Goal: Task Accomplishment & Management: Complete application form

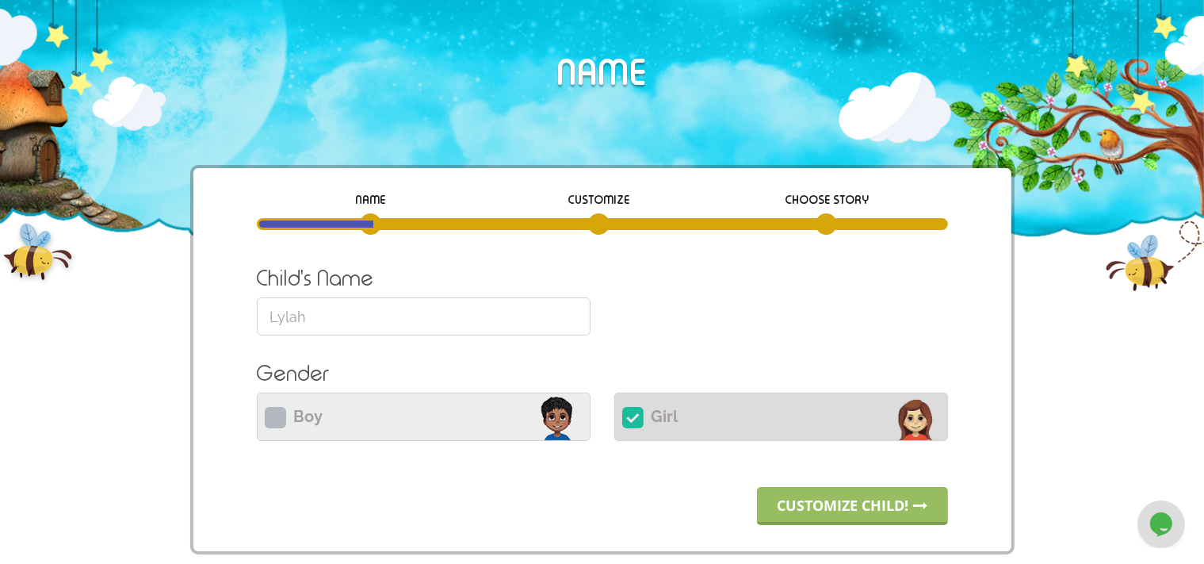
scroll to position [101, 0]
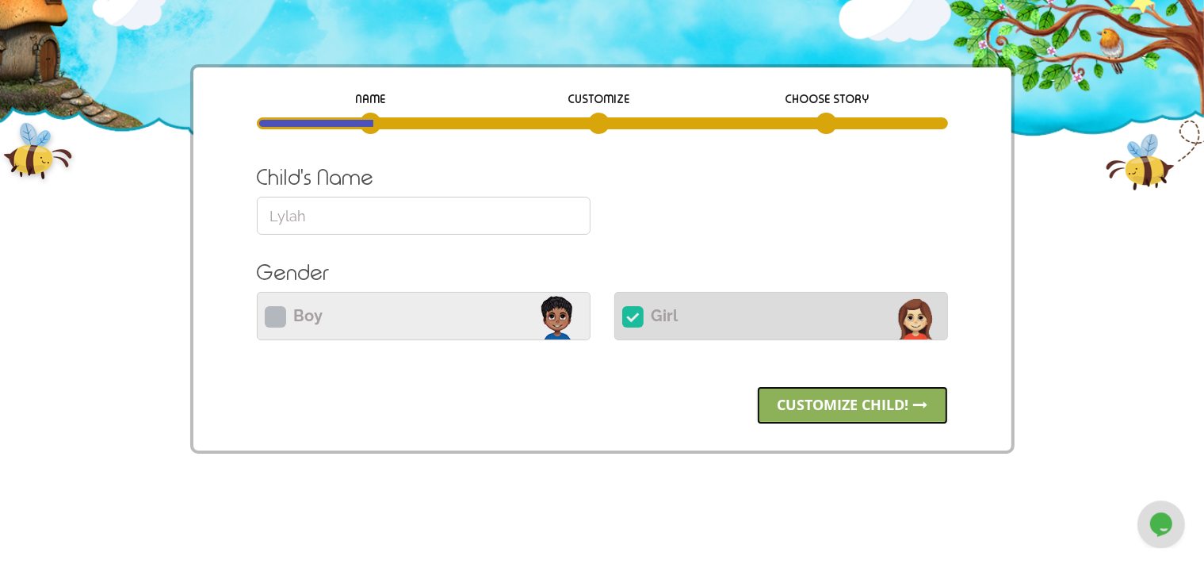
click at [854, 415] on link "Customize child!" at bounding box center [852, 405] width 191 height 38
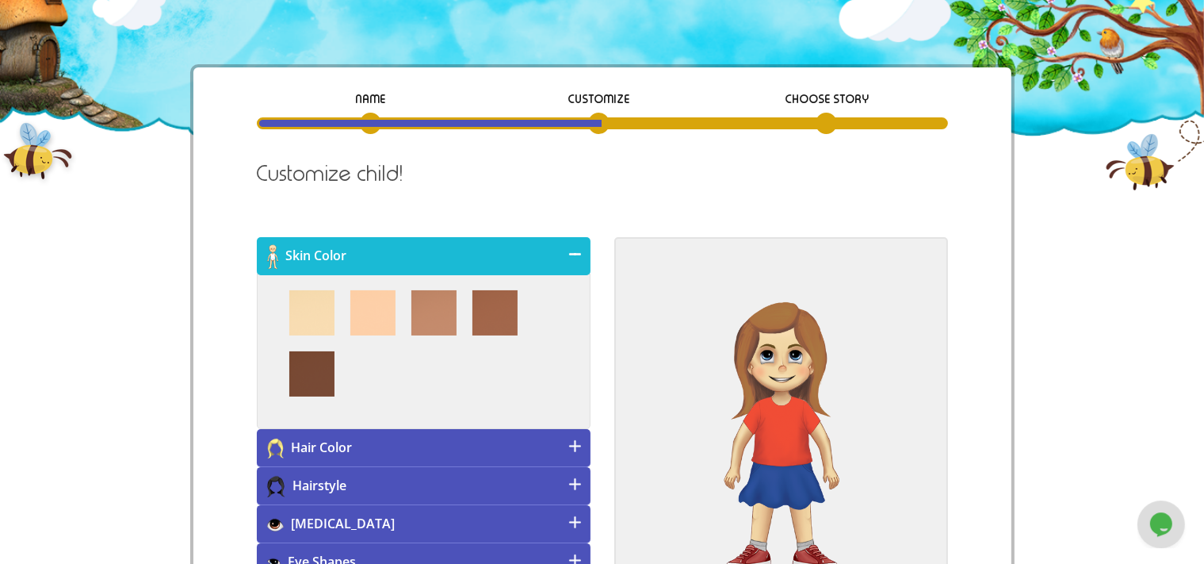
click at [556, 446] on h4 "Hair Color" at bounding box center [424, 448] width 334 height 38
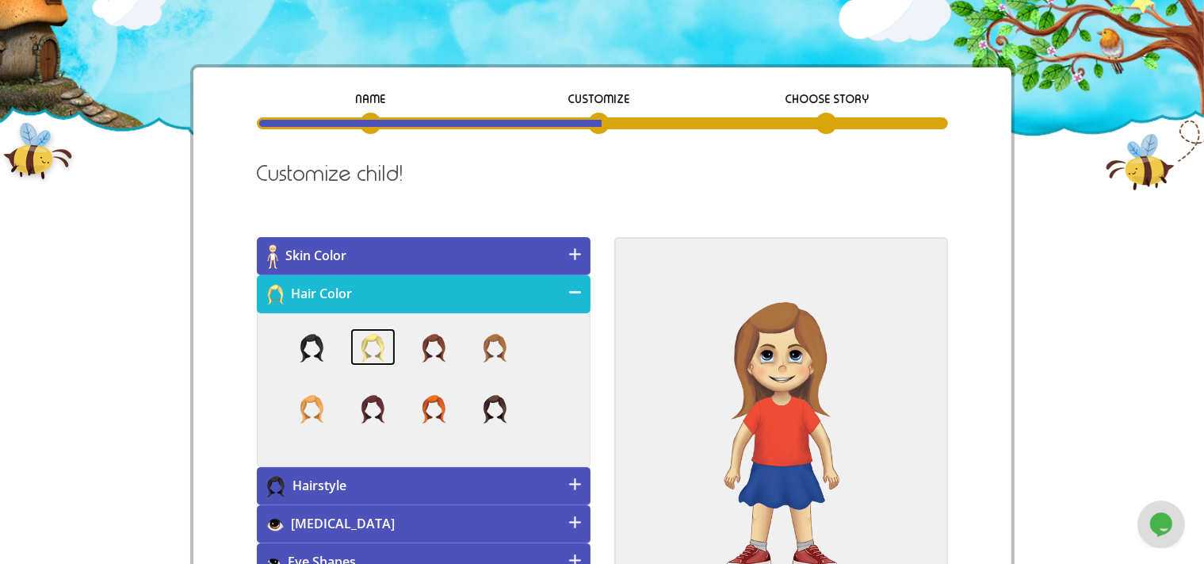
click at [373, 353] on img at bounding box center [372, 347] width 45 height 38
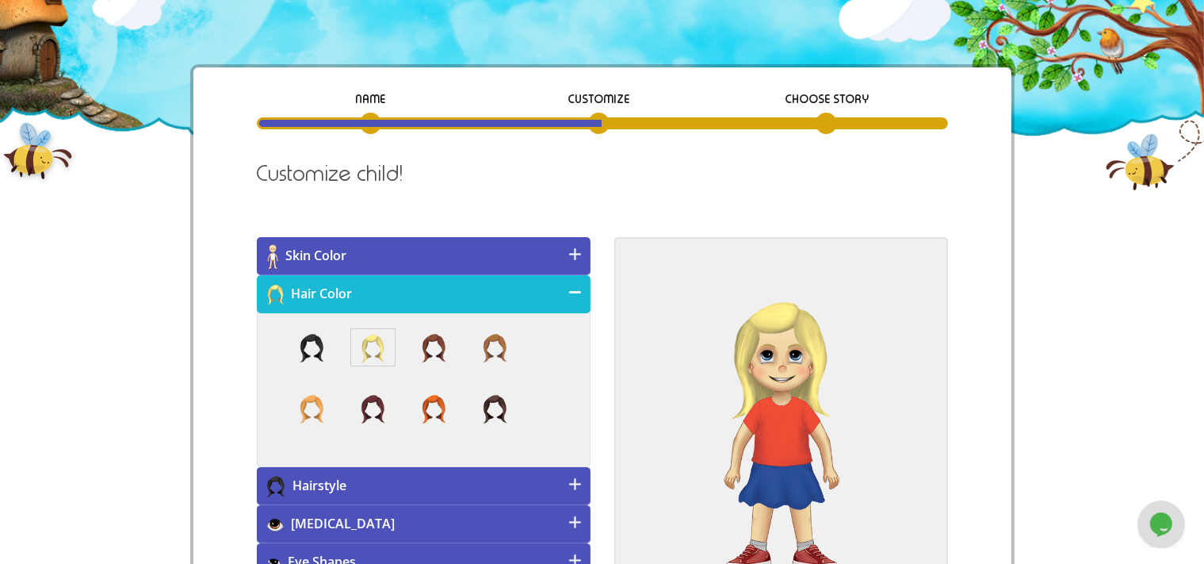
click at [548, 477] on h4 "Hairstyle" at bounding box center [424, 486] width 334 height 38
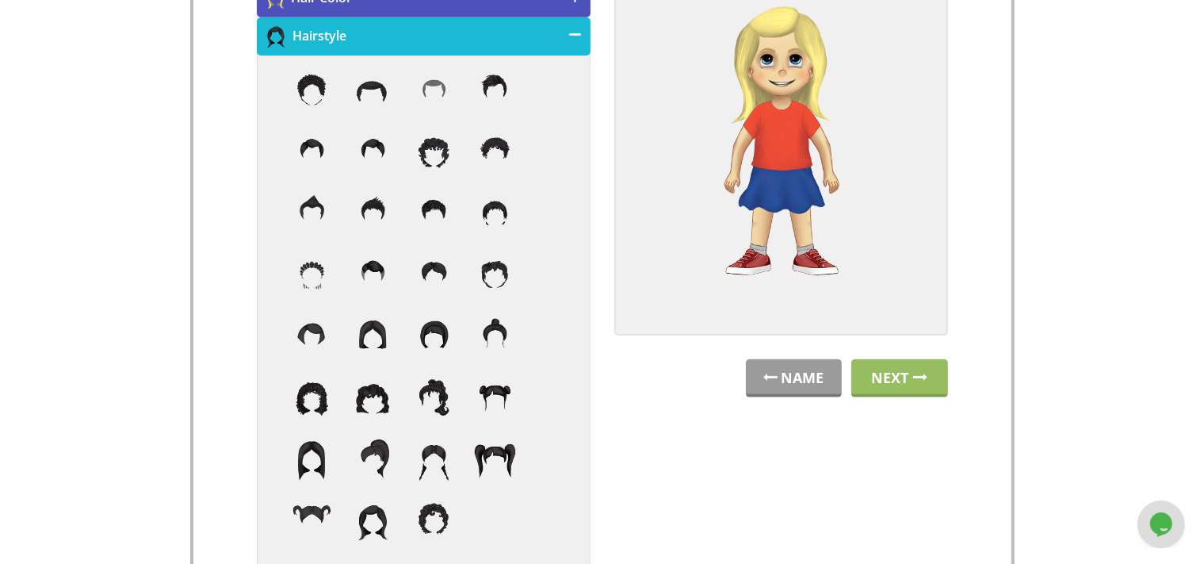
scroll to position [401, 0]
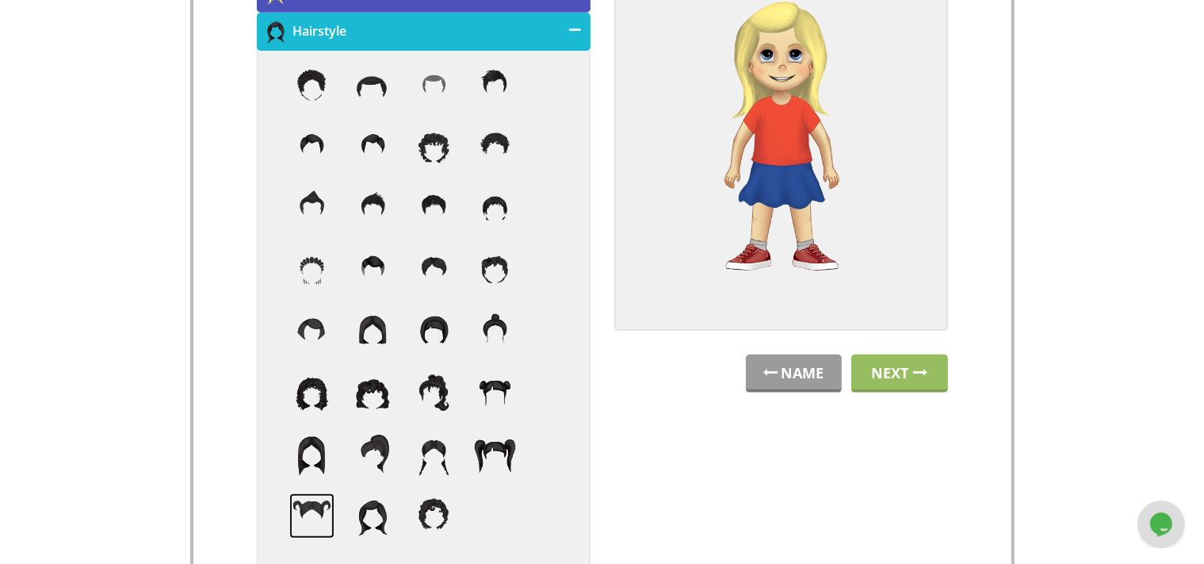
click at [321, 512] on img at bounding box center [311, 515] width 45 height 45
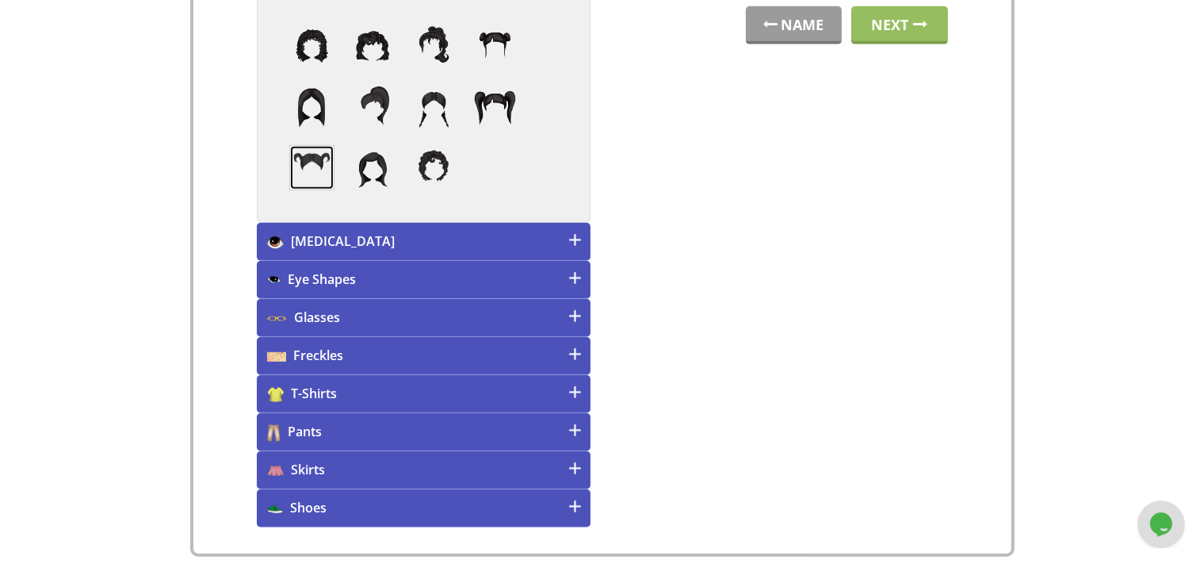
scroll to position [751, 0]
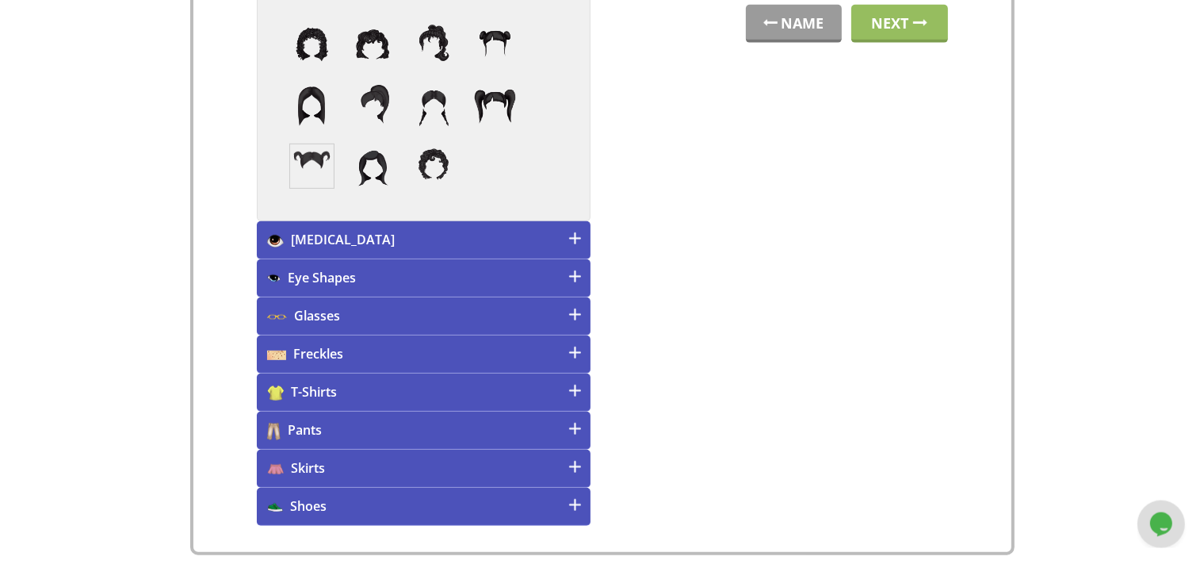
click at [433, 454] on h4 "Skirts" at bounding box center [424, 469] width 334 height 38
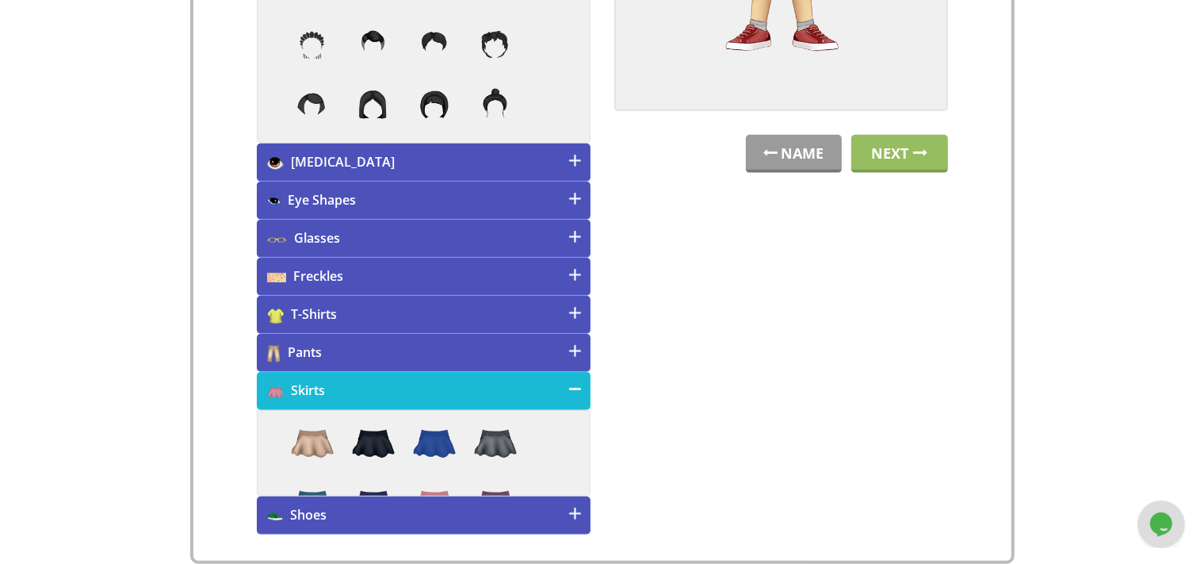
scroll to position [577, 0]
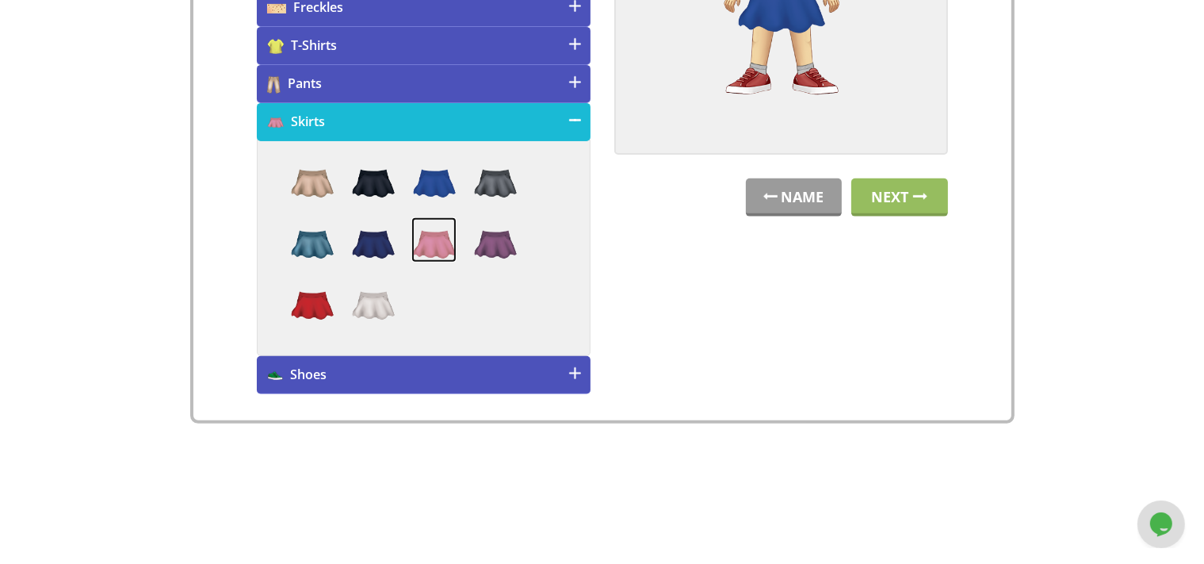
click at [439, 241] on img at bounding box center [434, 239] width 45 height 45
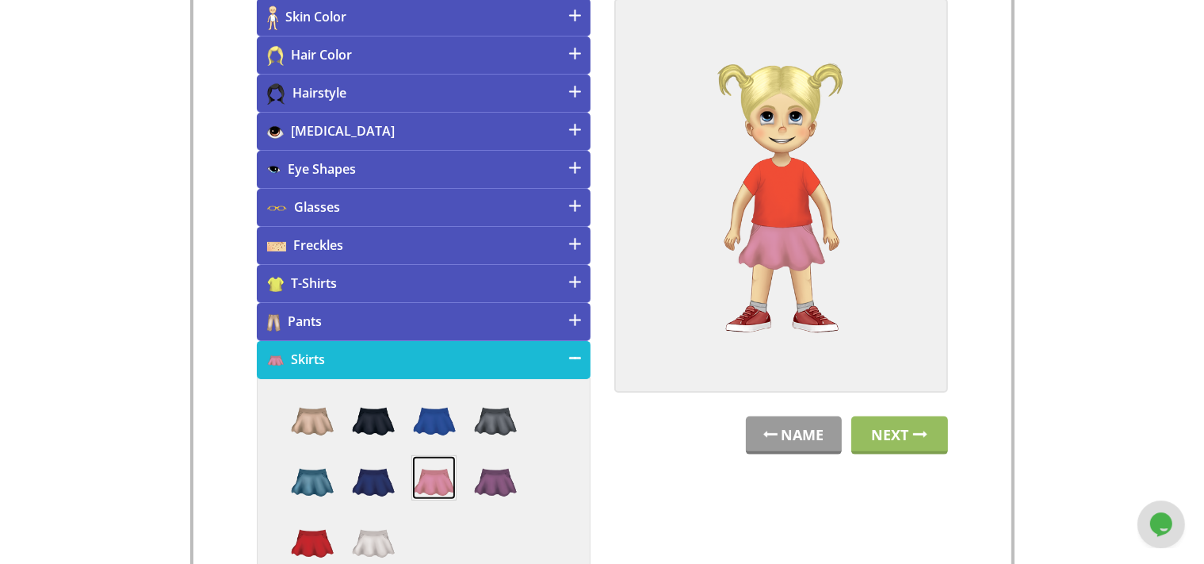
scroll to position [333, 0]
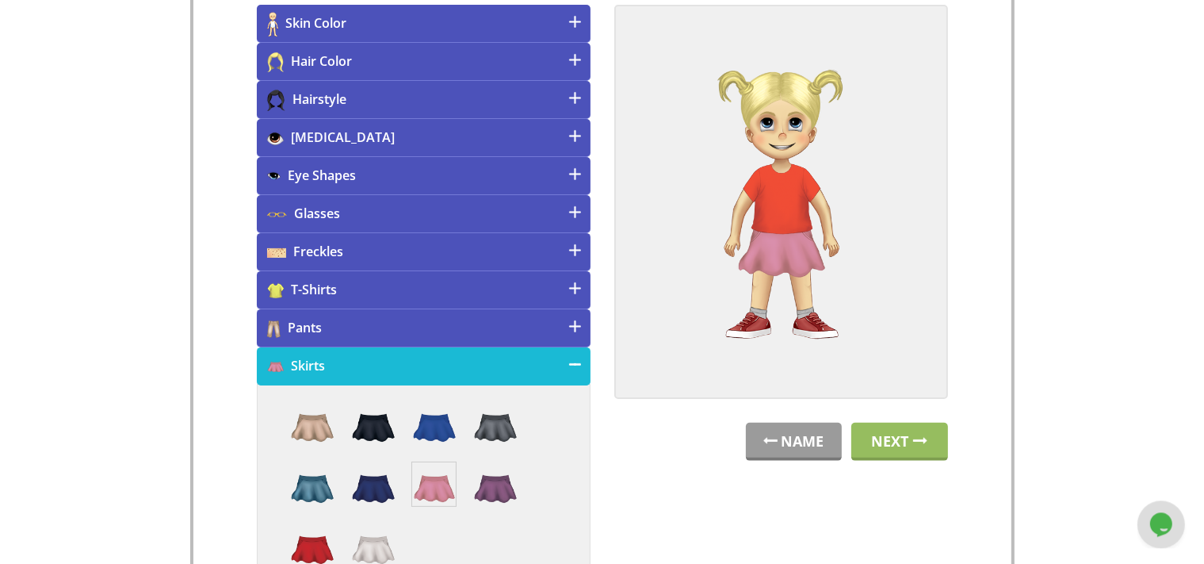
click at [510, 290] on h4 "T-Shirts" at bounding box center [424, 290] width 334 height 38
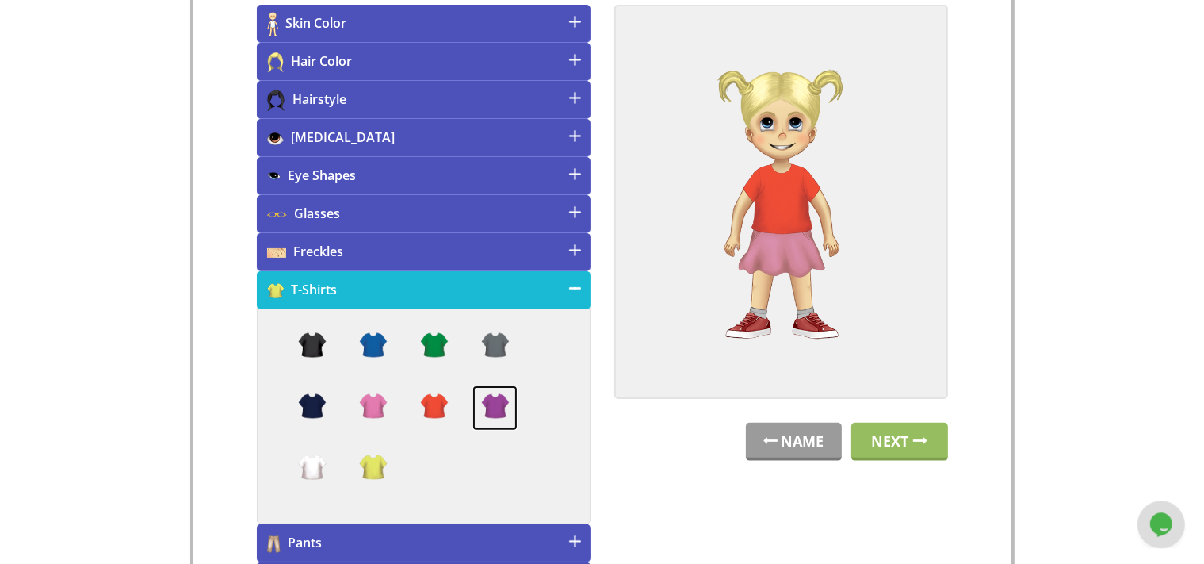
click at [496, 403] on img at bounding box center [495, 407] width 45 height 45
click at [528, 542] on h4 "Pants" at bounding box center [424, 543] width 334 height 38
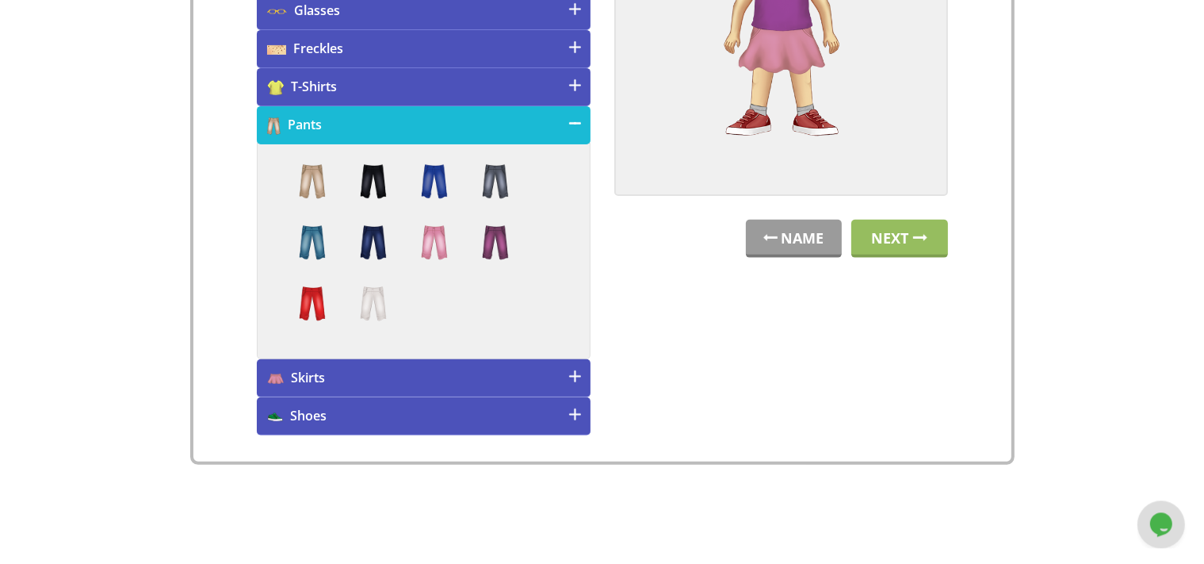
scroll to position [541, 0]
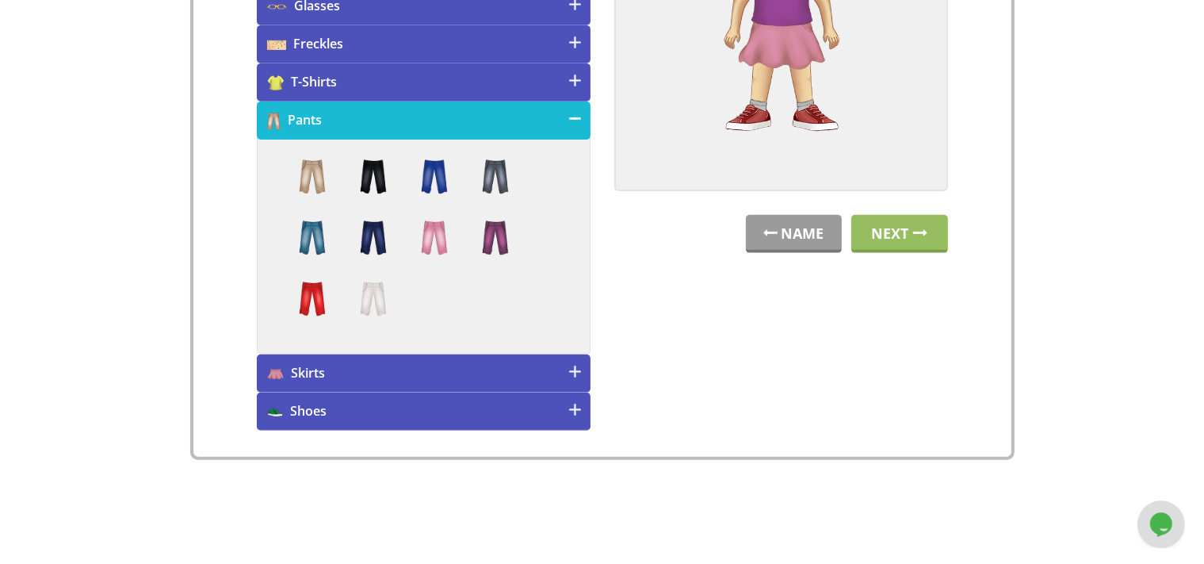
click at [511, 354] on h4 "Skirts" at bounding box center [424, 373] width 334 height 38
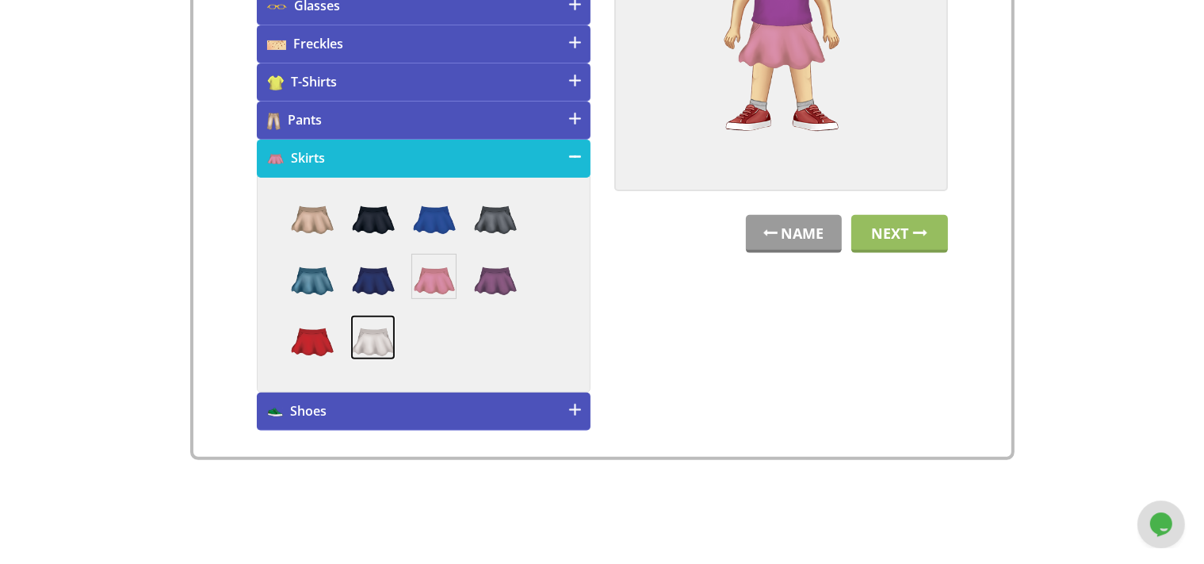
click at [369, 321] on img at bounding box center [372, 337] width 45 height 45
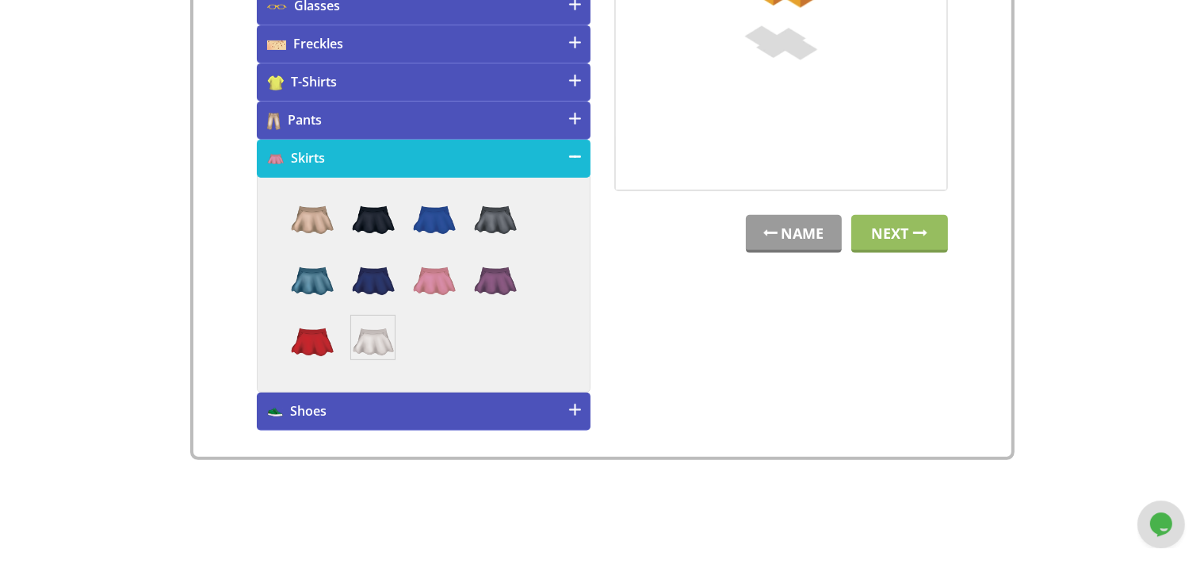
click at [399, 409] on h4 "Shoes" at bounding box center [424, 411] width 334 height 38
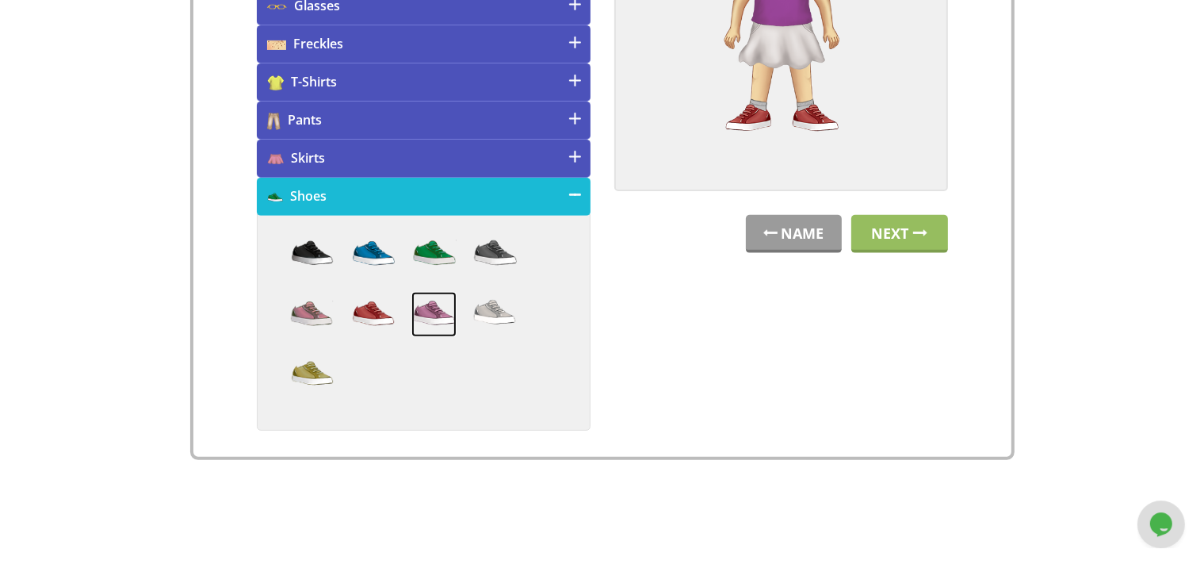
click at [435, 307] on img at bounding box center [434, 314] width 45 height 45
drag, startPoint x: 1204, startPoint y: 412, endPoint x: 1200, endPoint y: 312, distance: 100.7
click at [1200, 312] on div "NAME CUSTOMIZE Choose Story Child's Name [PERSON_NAME] Please provide a name of…" at bounding box center [602, 113] width 1204 height 978
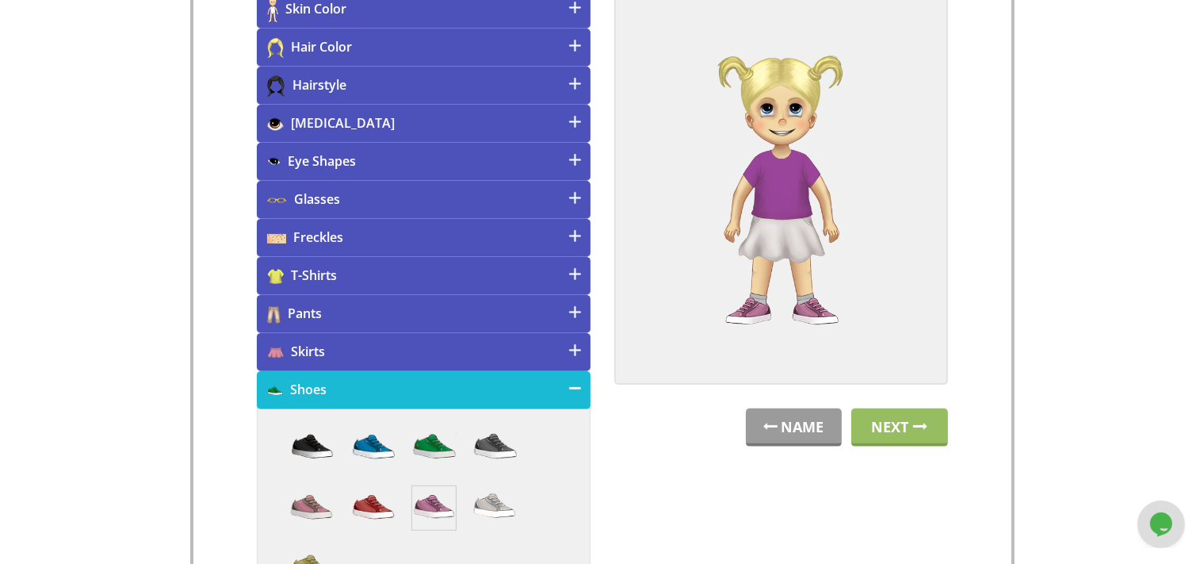
scroll to position [349, 0]
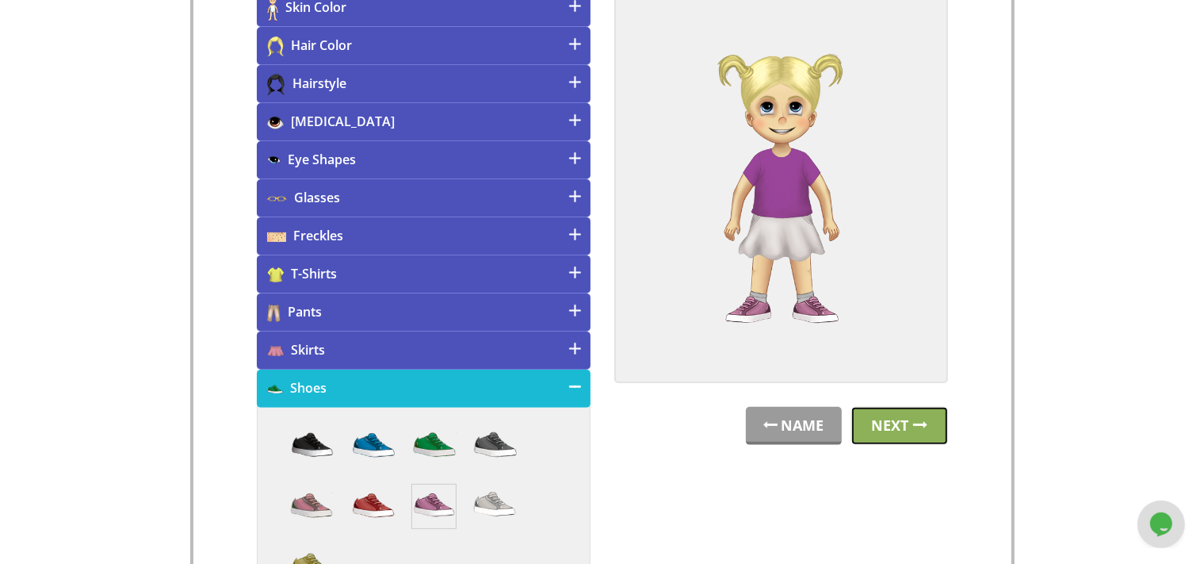
click at [915, 423] on img at bounding box center [920, 424] width 14 height 7
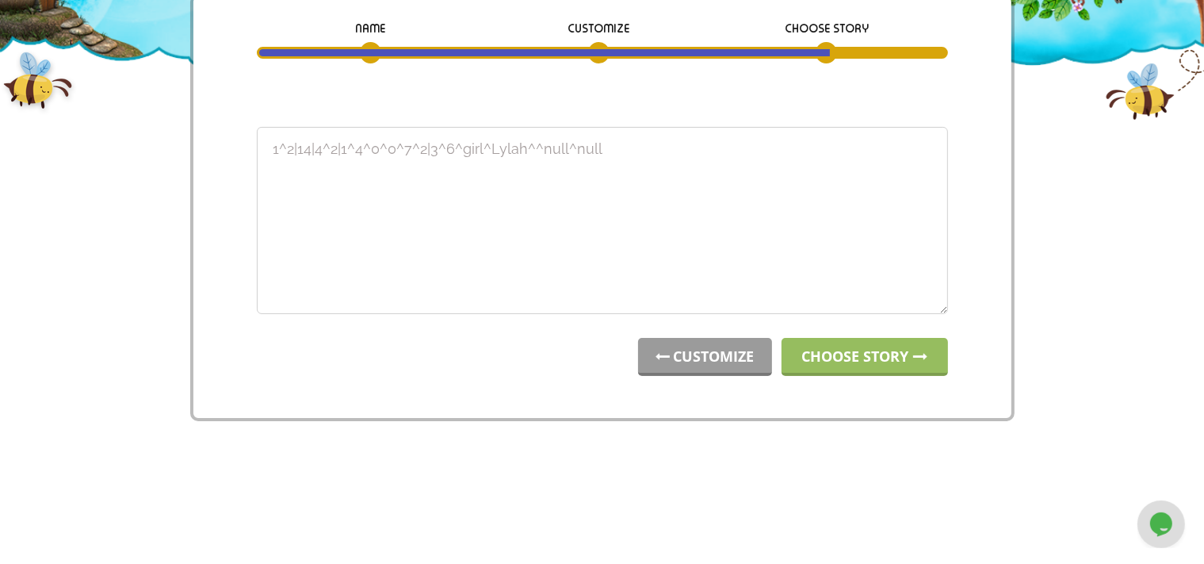
scroll to position [0, 0]
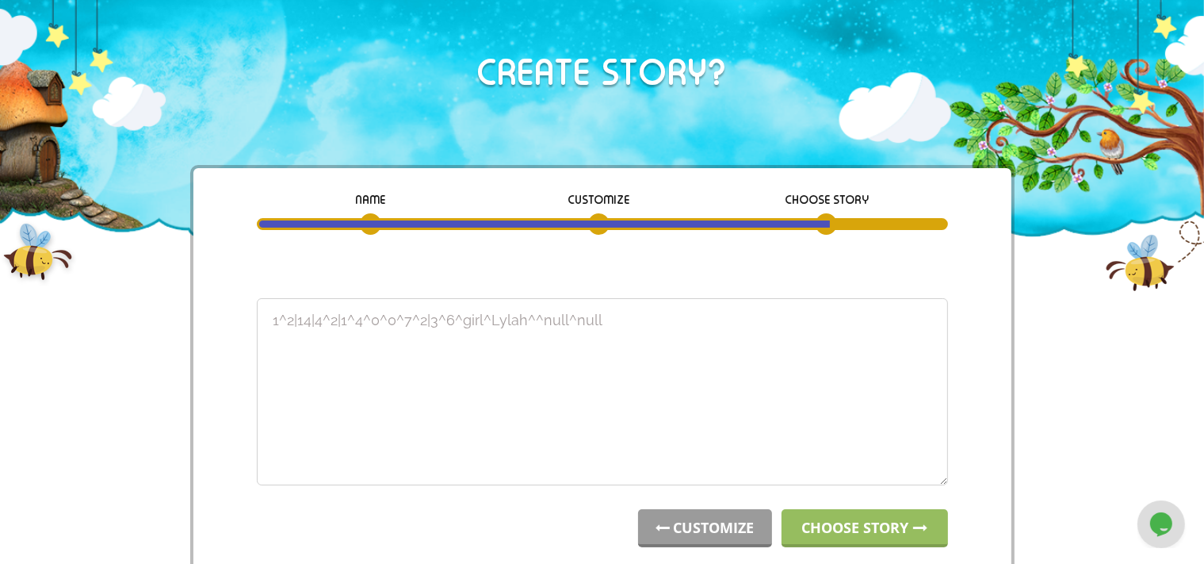
drag, startPoint x: 624, startPoint y: 317, endPoint x: 249, endPoint y: 303, distance: 375.3
click at [257, 303] on textarea "1^2|13|2^2|1^2^0^0^8^2|10^7^girl^Lylah^^null^null" at bounding box center [602, 391] width 691 height 187
type textarea "1^2|13|2^2|1^2^0^0^8^2|10^7^girl^Lylah^^null^null"
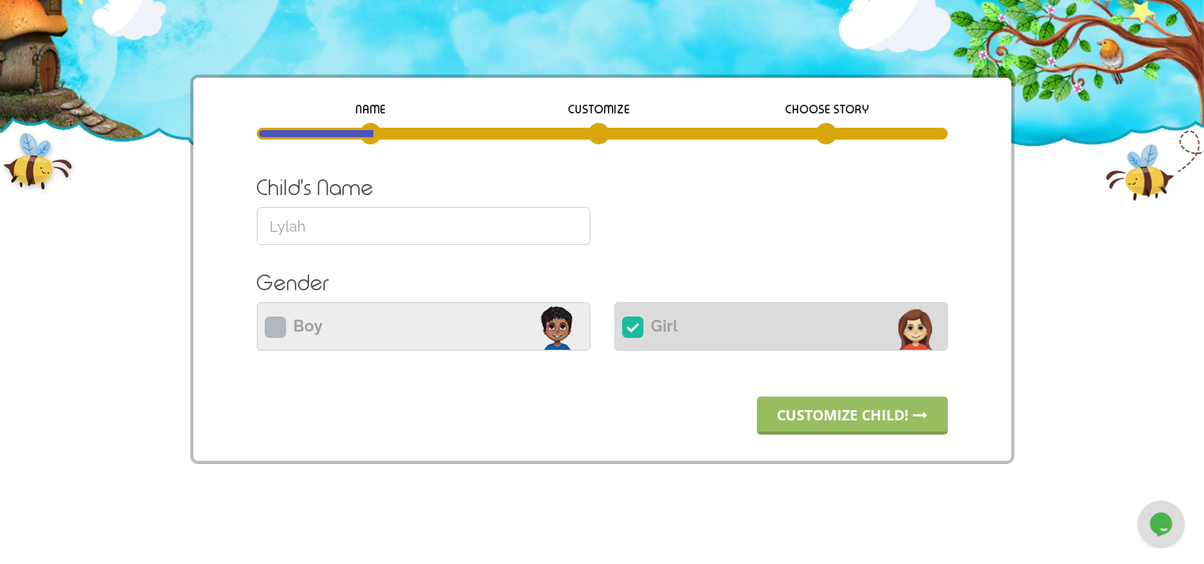
click at [400, 349] on label "Boy Please select Boy or Girl" at bounding box center [424, 326] width 334 height 48
click at [400, 343] on input "Boy Please select Boy or Girl" at bounding box center [424, 324] width 334 height 38
radio input "true"
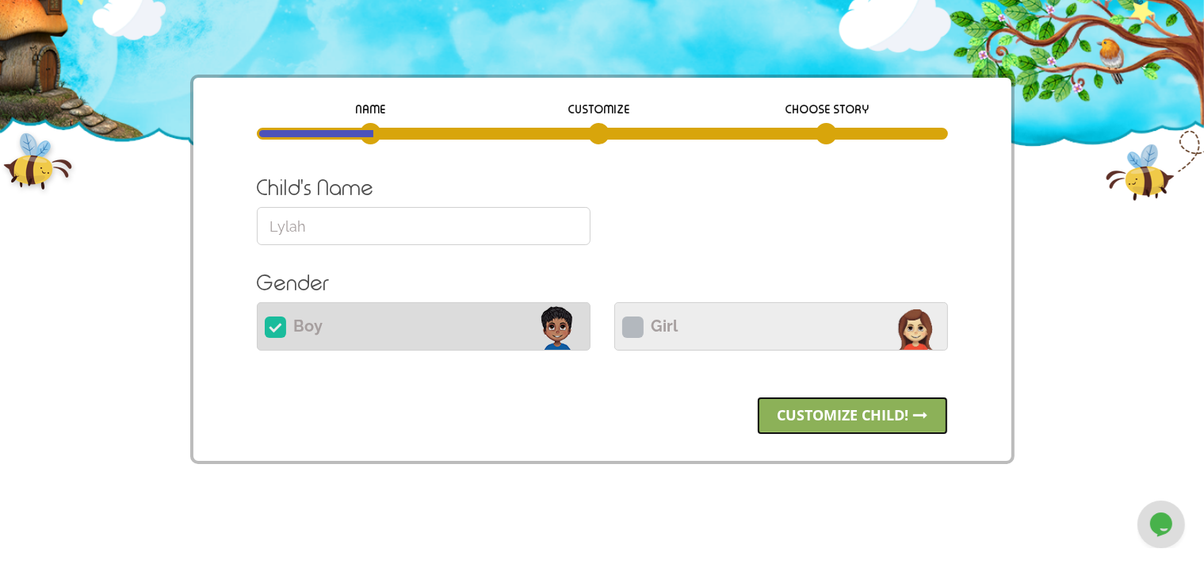
click at [823, 423] on link "Customize child!" at bounding box center [852, 415] width 191 height 38
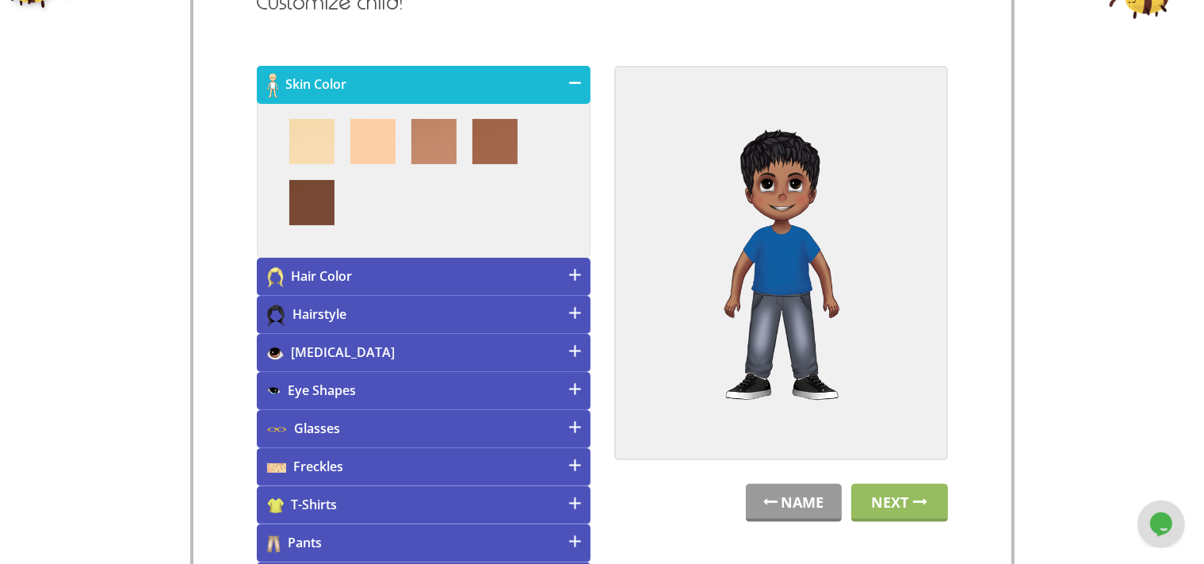
scroll to position [268, 0]
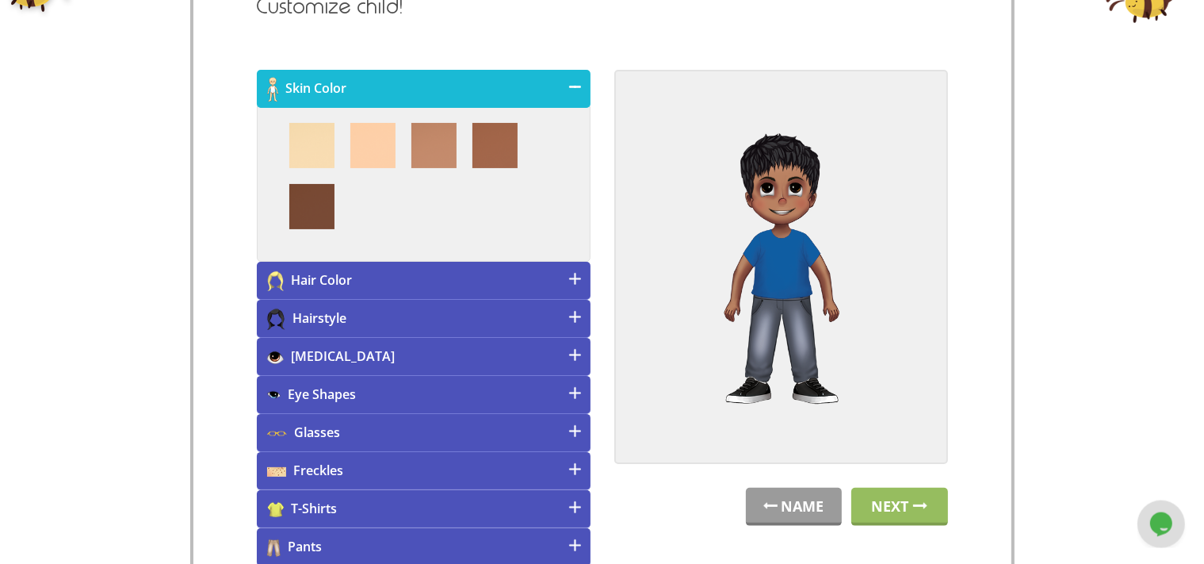
click at [399, 380] on h4 "Eye Shapes" at bounding box center [424, 395] width 334 height 38
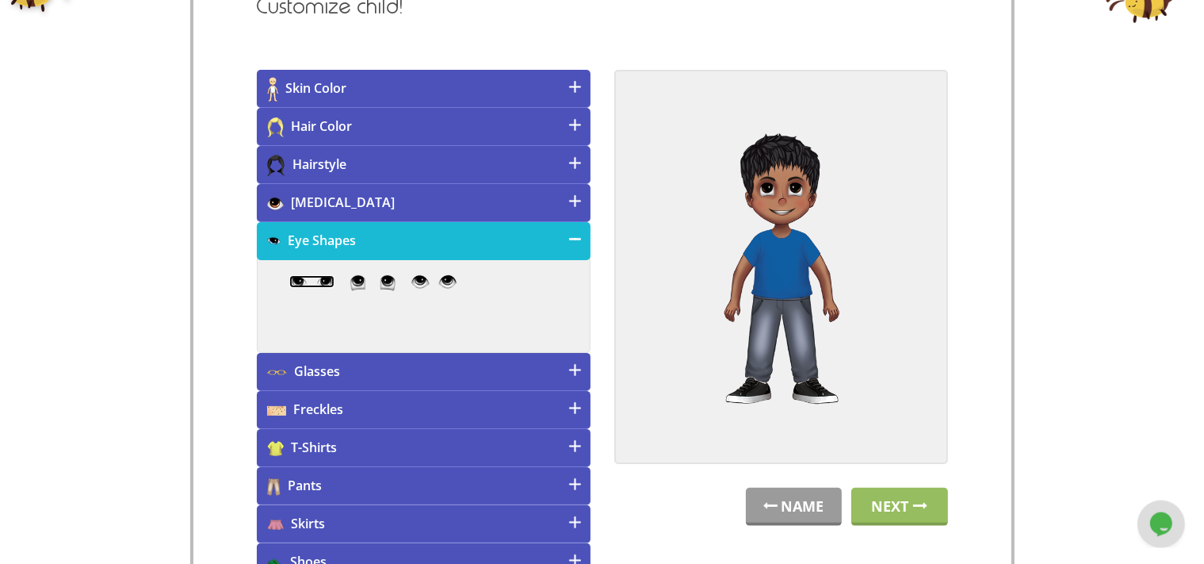
click at [324, 285] on img at bounding box center [311, 281] width 45 height 13
click at [415, 98] on h4 "Skin Color" at bounding box center [424, 89] width 334 height 38
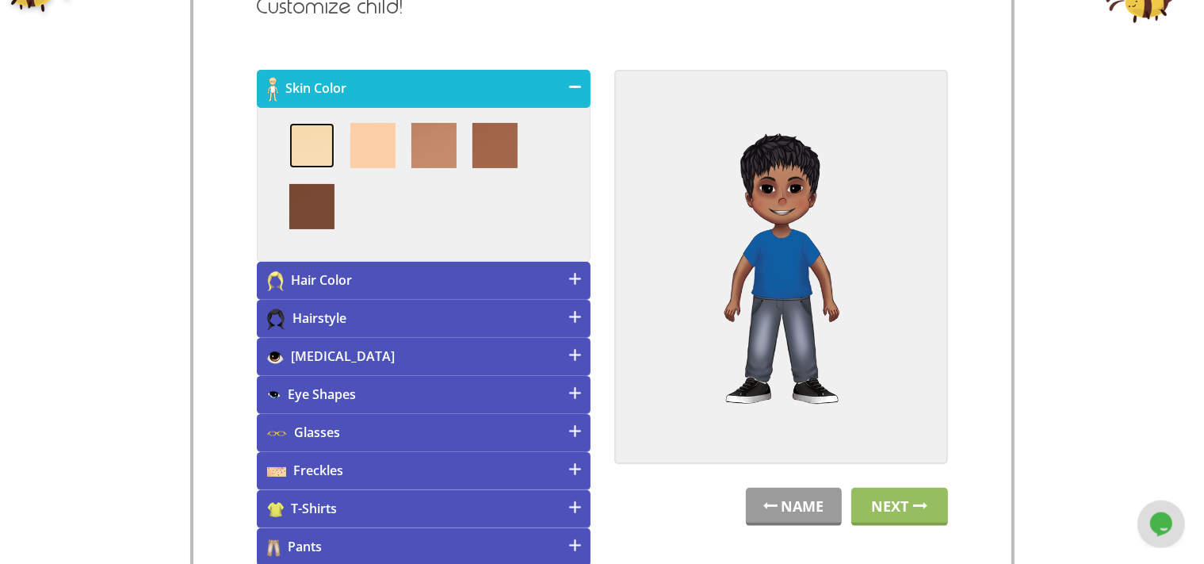
click at [325, 136] on img at bounding box center [311, 145] width 45 height 45
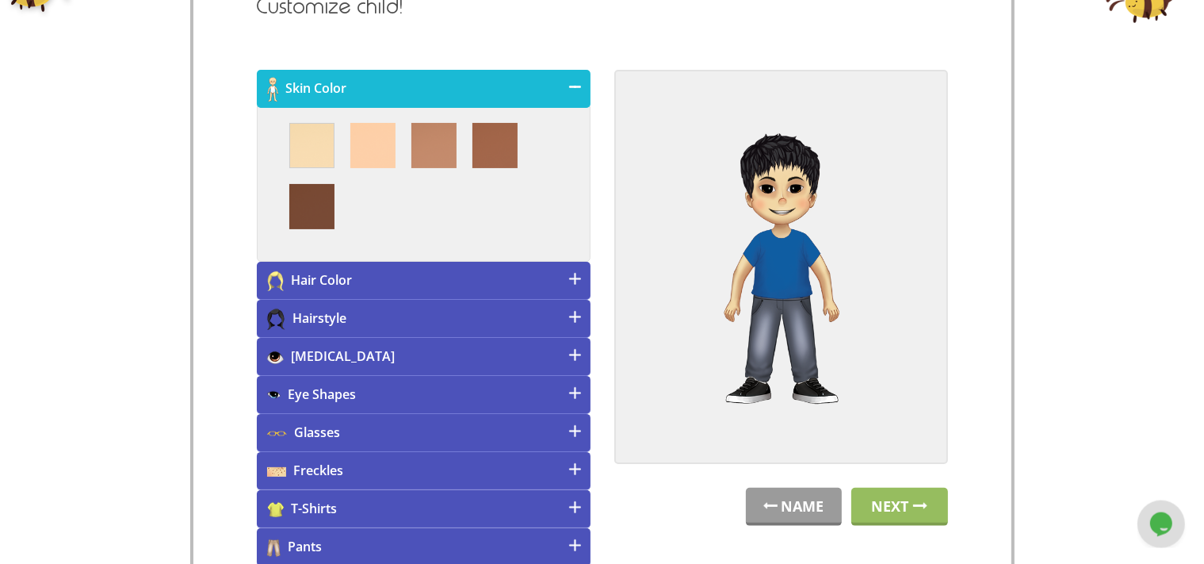
click at [438, 314] on h4 "Hairstyle" at bounding box center [424, 319] width 334 height 38
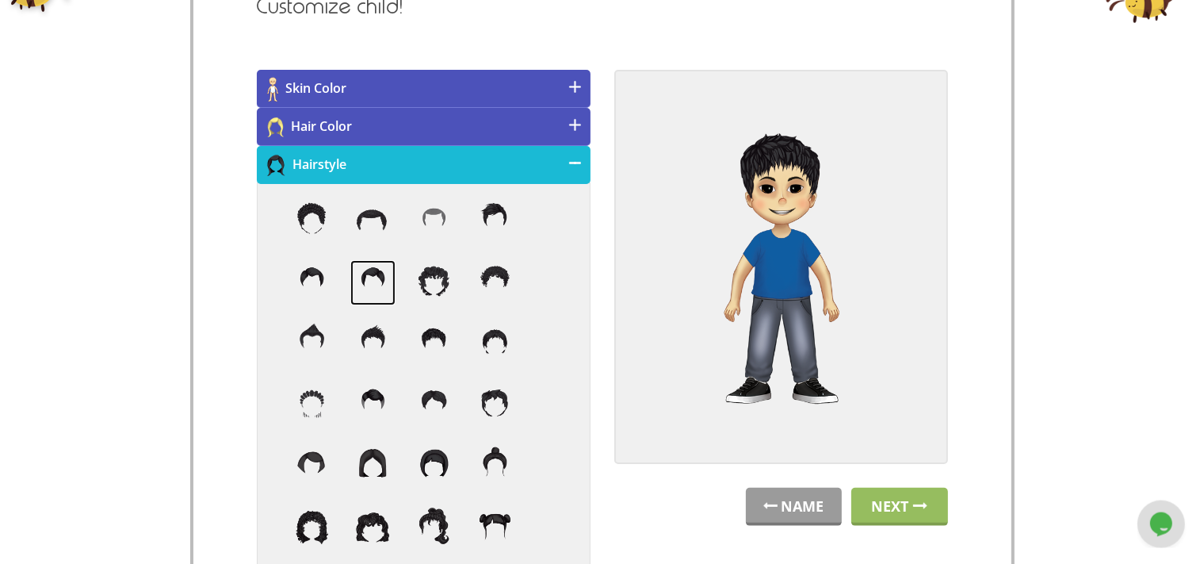
click at [373, 277] on img at bounding box center [372, 282] width 45 height 45
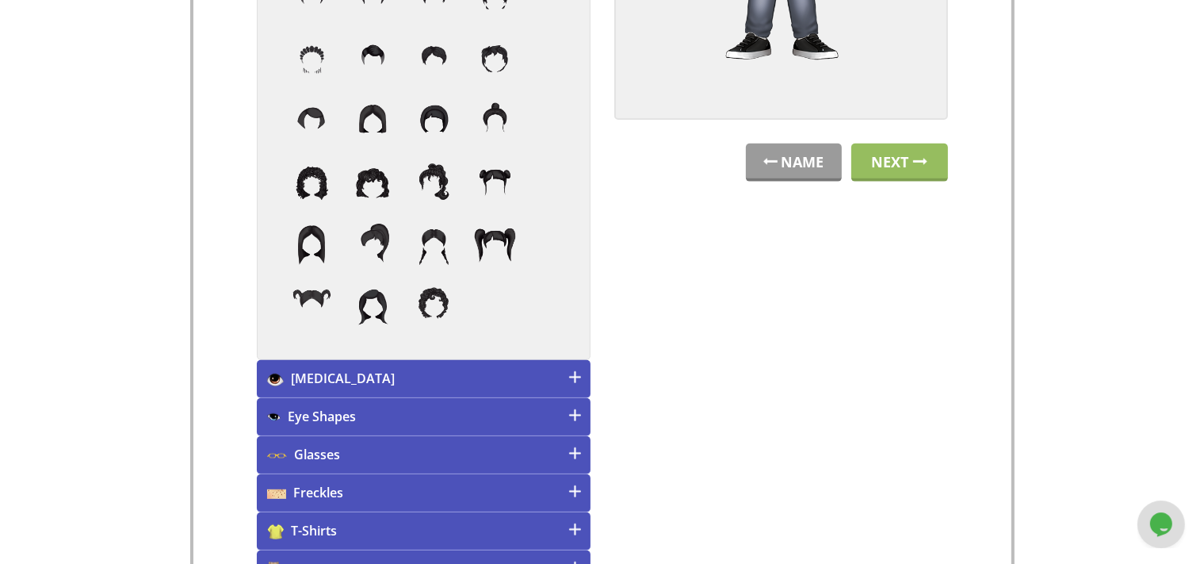
scroll to position [626, 0]
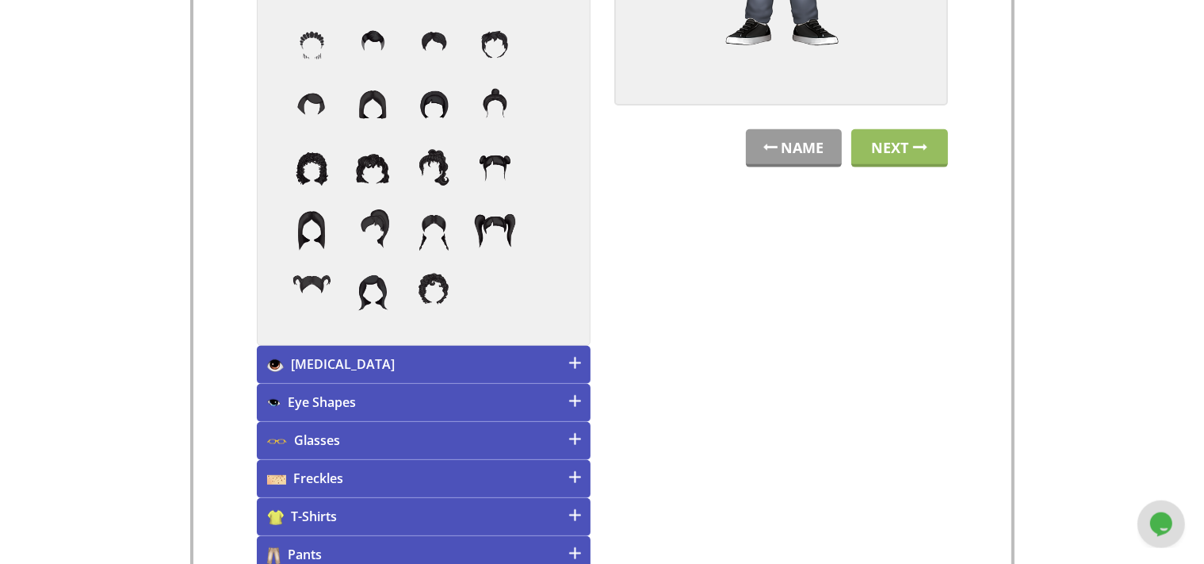
click at [564, 524] on h4 "T-Shirts" at bounding box center [424, 517] width 334 height 38
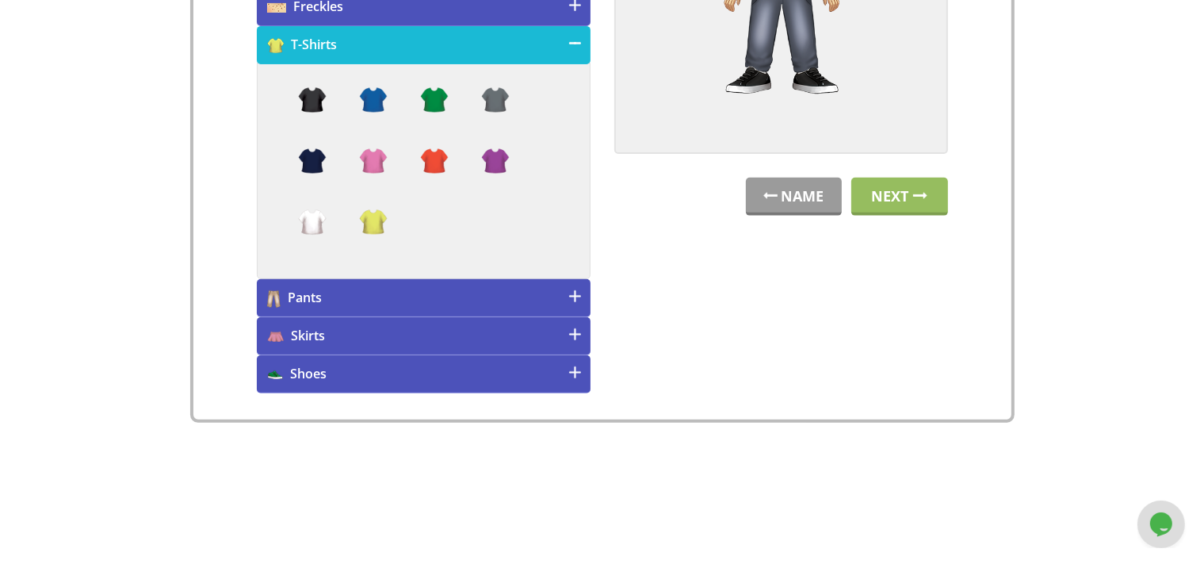
scroll to position [577, 0]
click at [429, 169] on img at bounding box center [434, 163] width 45 height 45
click at [496, 170] on img at bounding box center [495, 163] width 45 height 45
click at [314, 155] on img at bounding box center [311, 163] width 45 height 45
click at [338, 290] on h4 "Pants" at bounding box center [424, 299] width 334 height 38
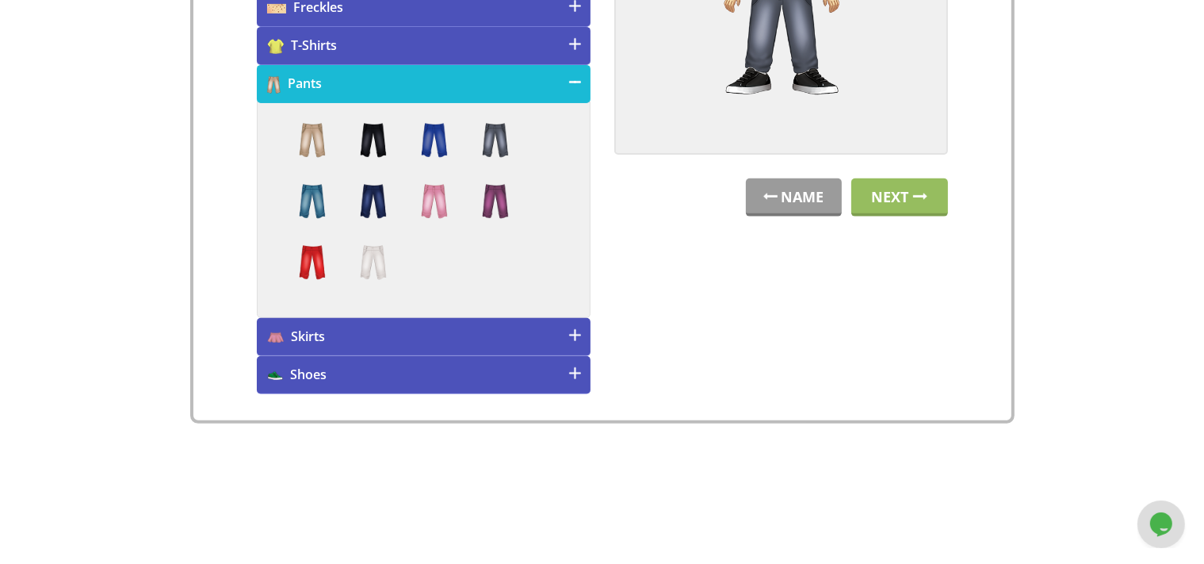
click at [309, 162] on li at bounding box center [311, 144] width 61 height 53
click at [315, 141] on img at bounding box center [311, 140] width 45 height 45
click at [455, 389] on h4 "Shoes" at bounding box center [424, 375] width 334 height 38
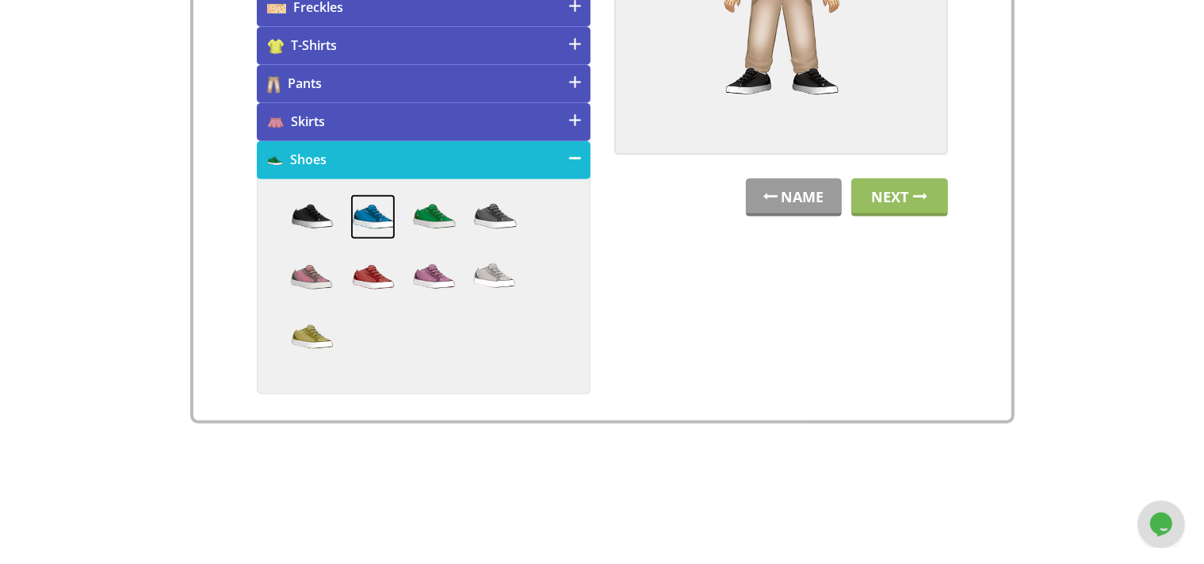
click at [381, 224] on img at bounding box center [372, 216] width 45 height 45
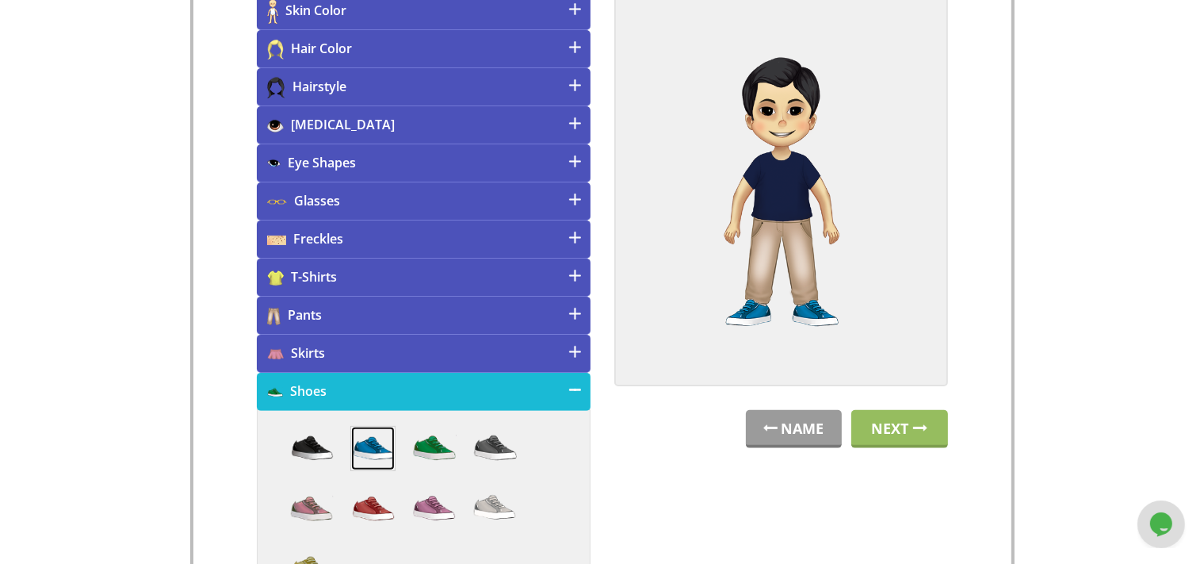
scroll to position [301, 0]
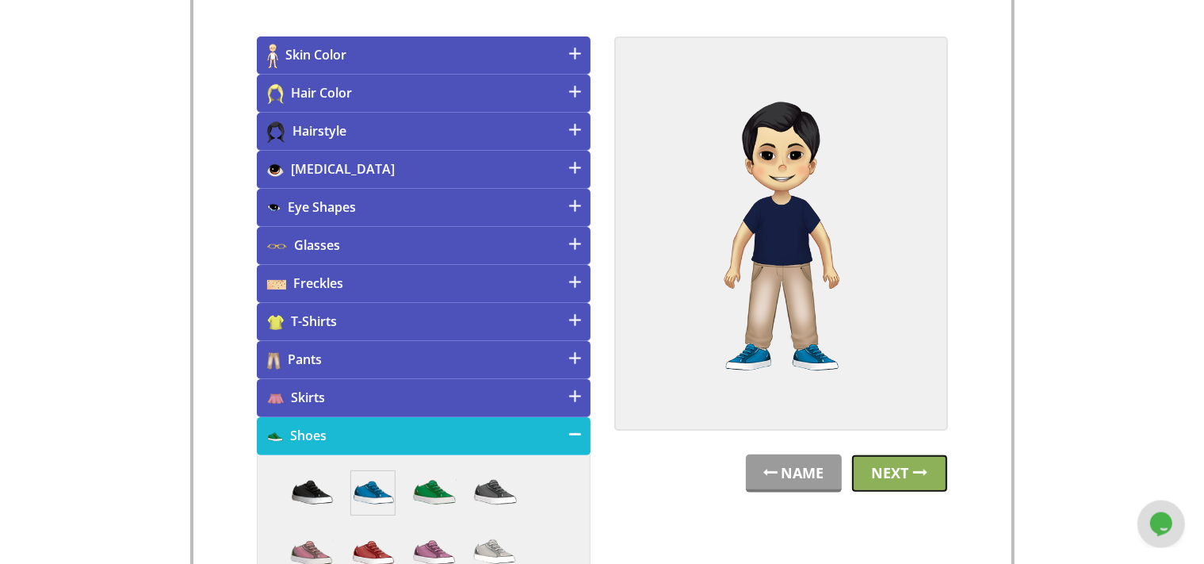
click at [894, 471] on link "Next" at bounding box center [900, 473] width 97 height 38
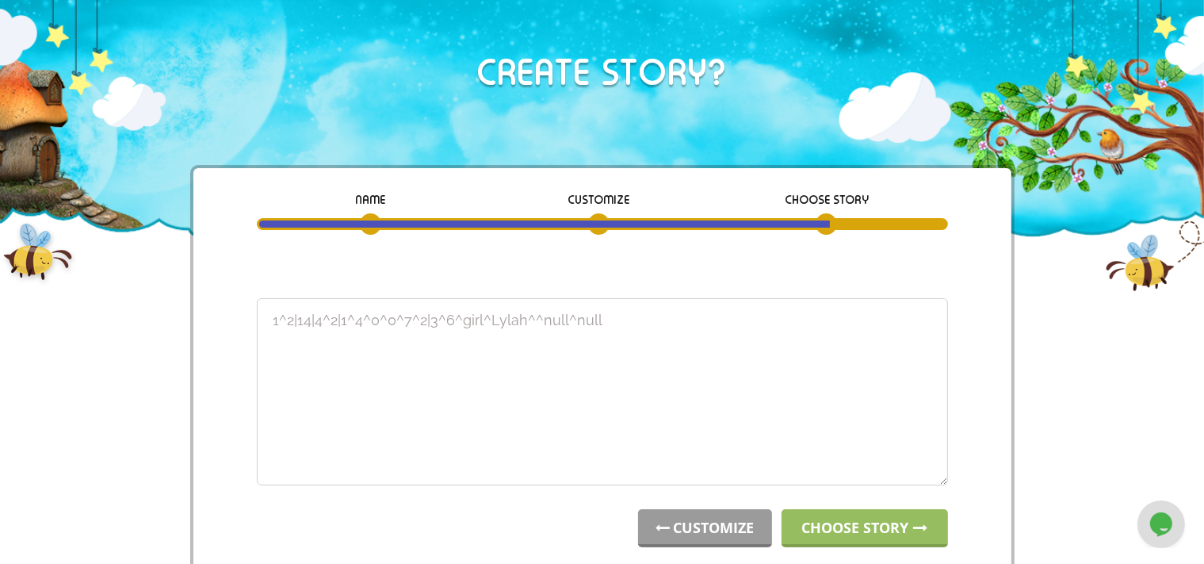
click at [515, 320] on textarea "1^1|6|1^1|3^1^0^0^5^1|1^2^boy^Lylah^^null^null" at bounding box center [602, 391] width 691 height 187
type textarea "1^1|6|1^1|3^1^0^0^5^1|1^2^boy^Nico^<st><st>^xx^null"
